Goal: Navigation & Orientation: Find specific page/section

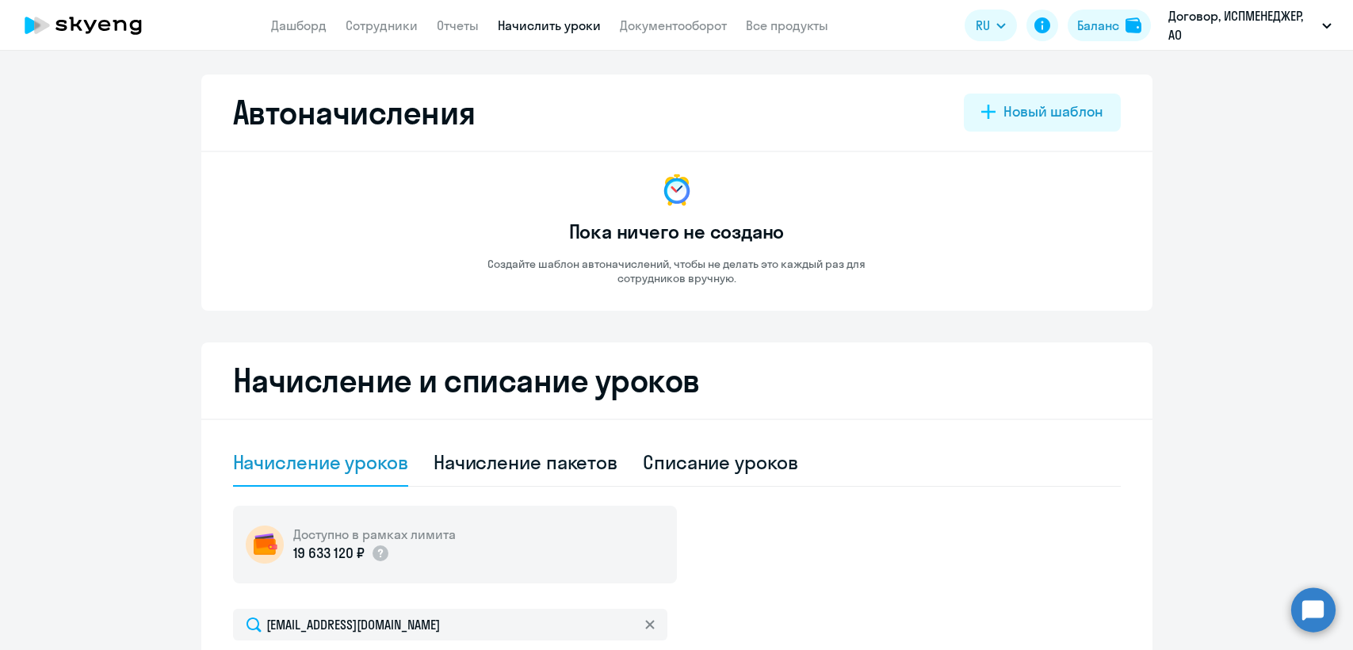
select select "10"
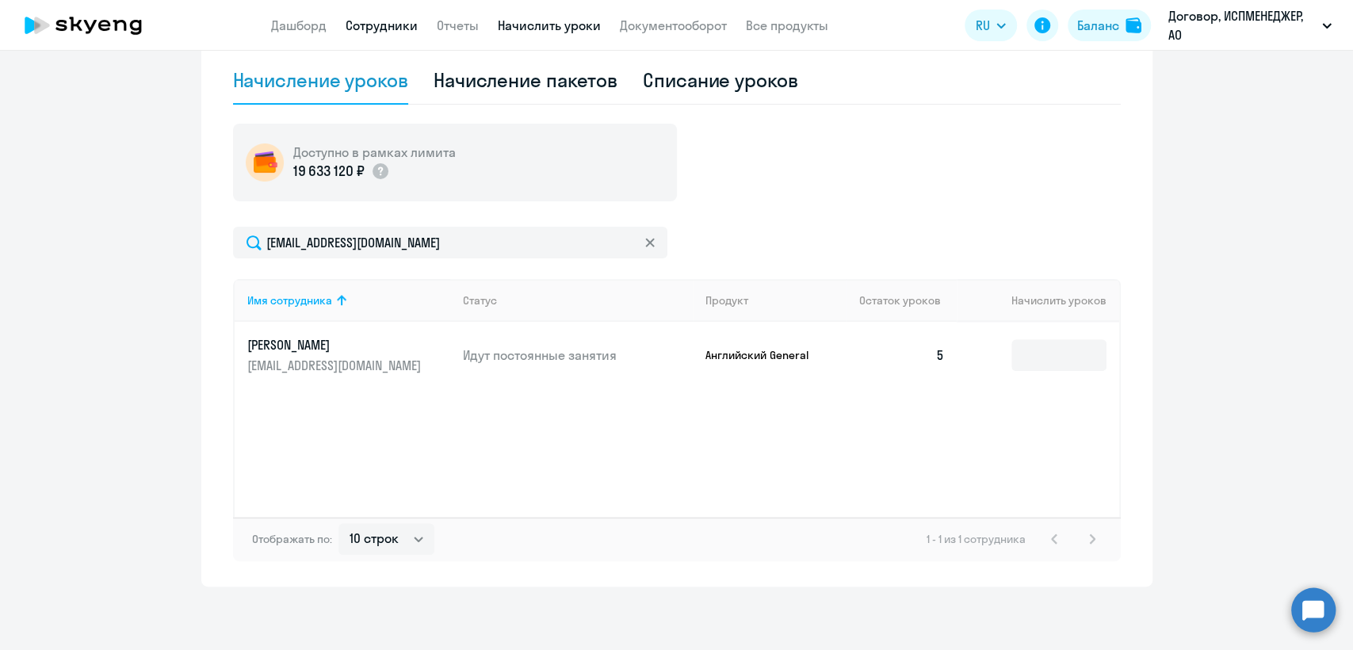
click at [375, 27] on link "Сотрудники" at bounding box center [382, 25] width 72 height 16
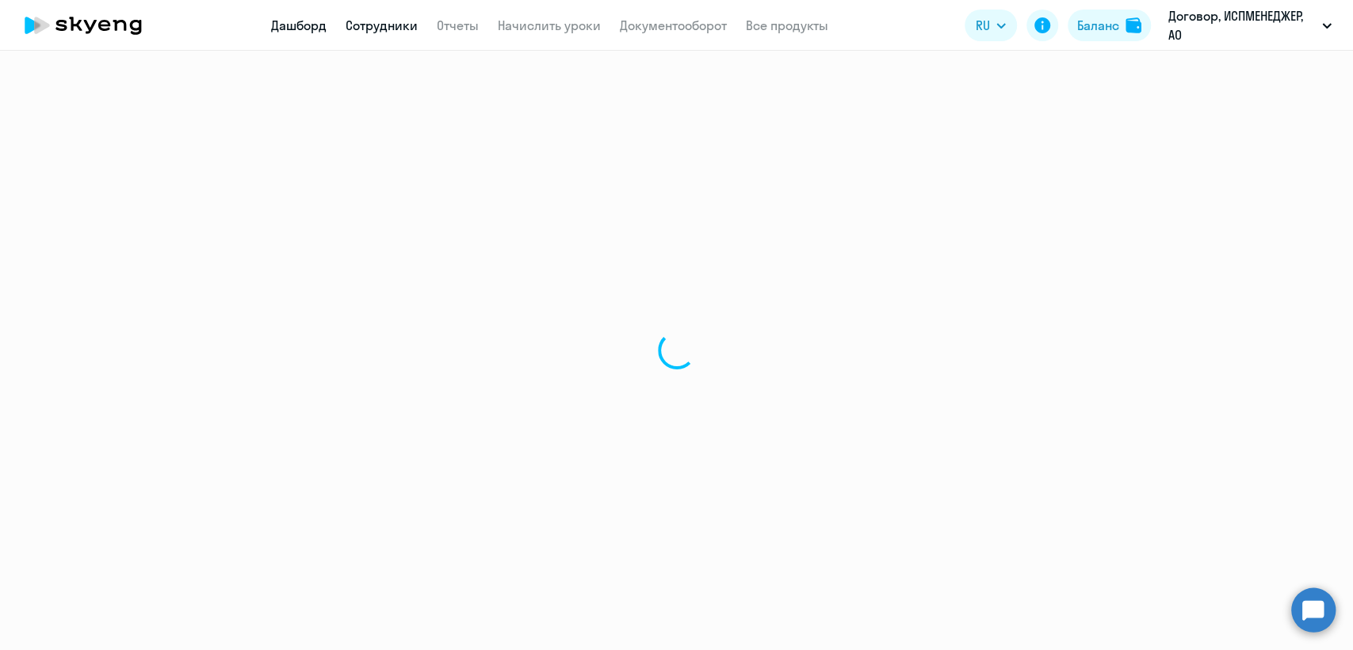
select select "30"
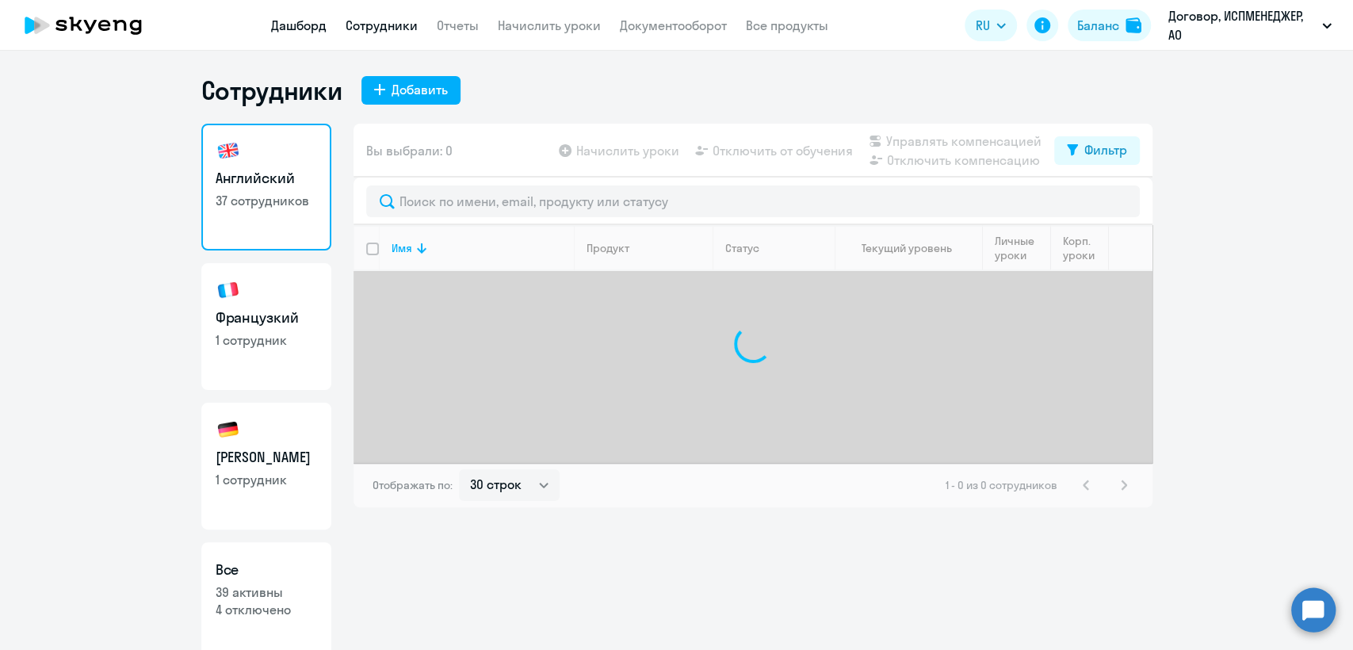
click at [298, 21] on link "Дашборд" at bounding box center [298, 25] width 55 height 16
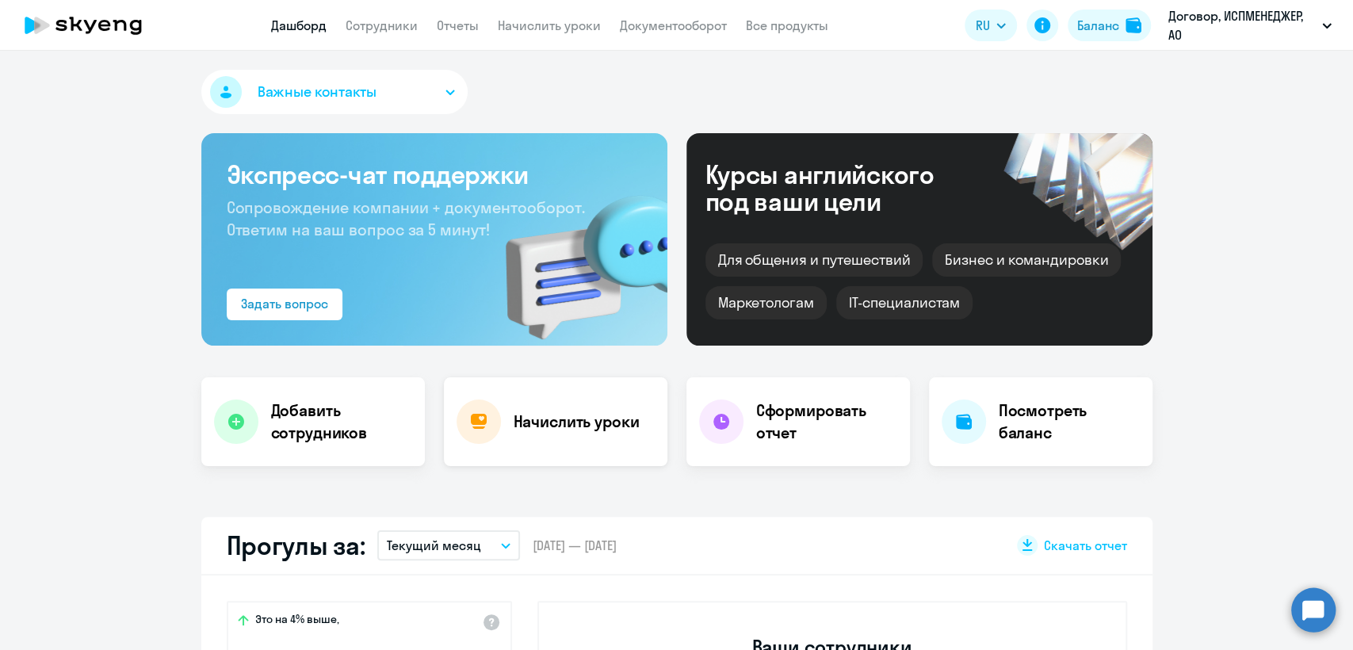
select select "30"
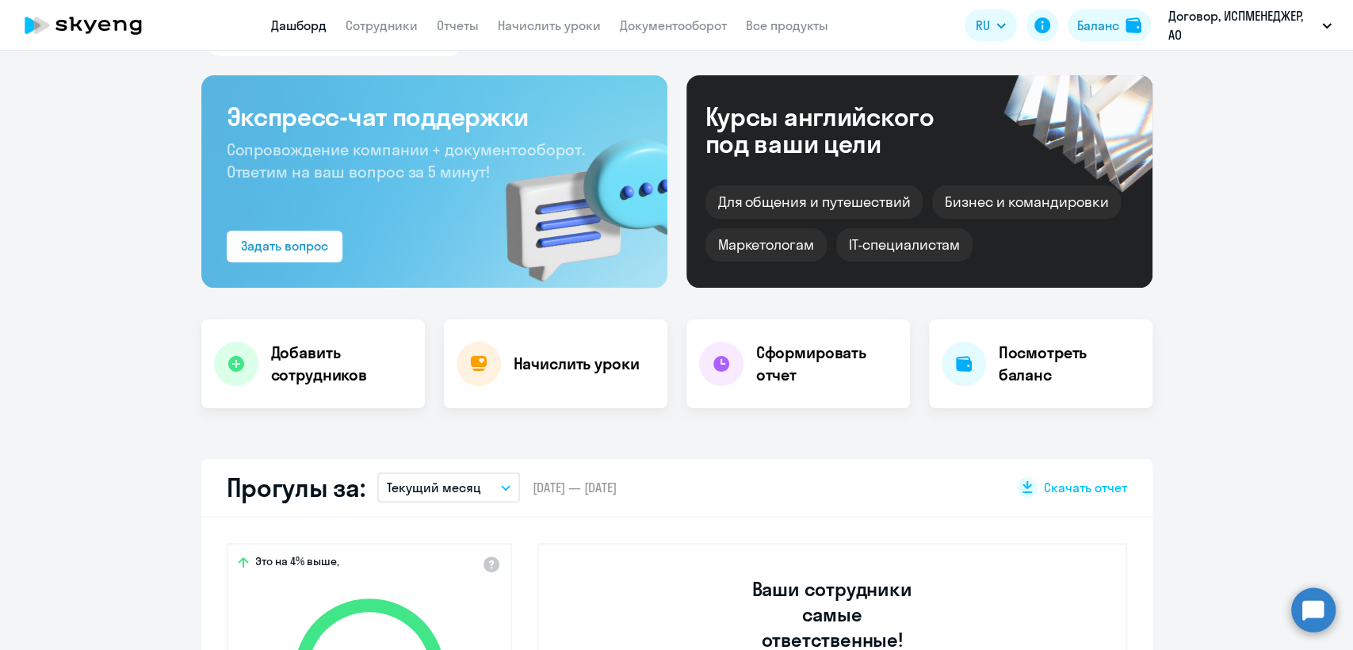
scroll to position [88, 0]
